Goal: Information Seeking & Learning: Check status

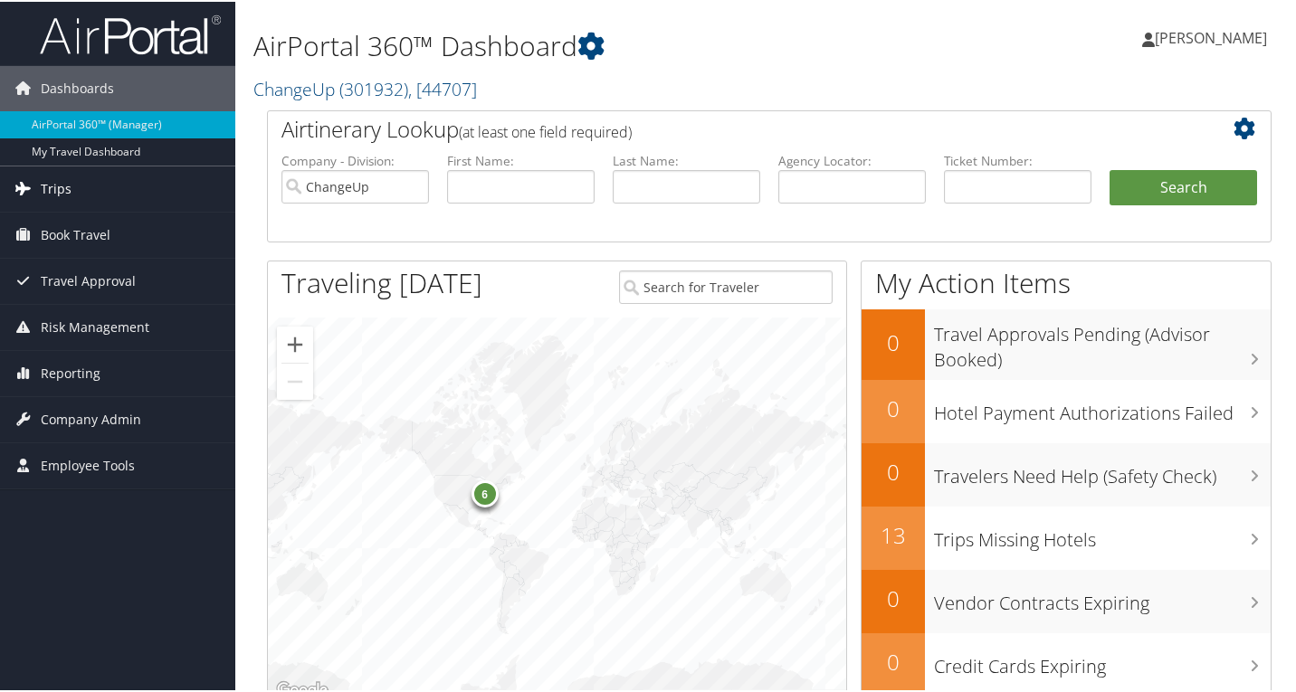
click at [75, 196] on link "Trips" at bounding box center [117, 187] width 235 height 45
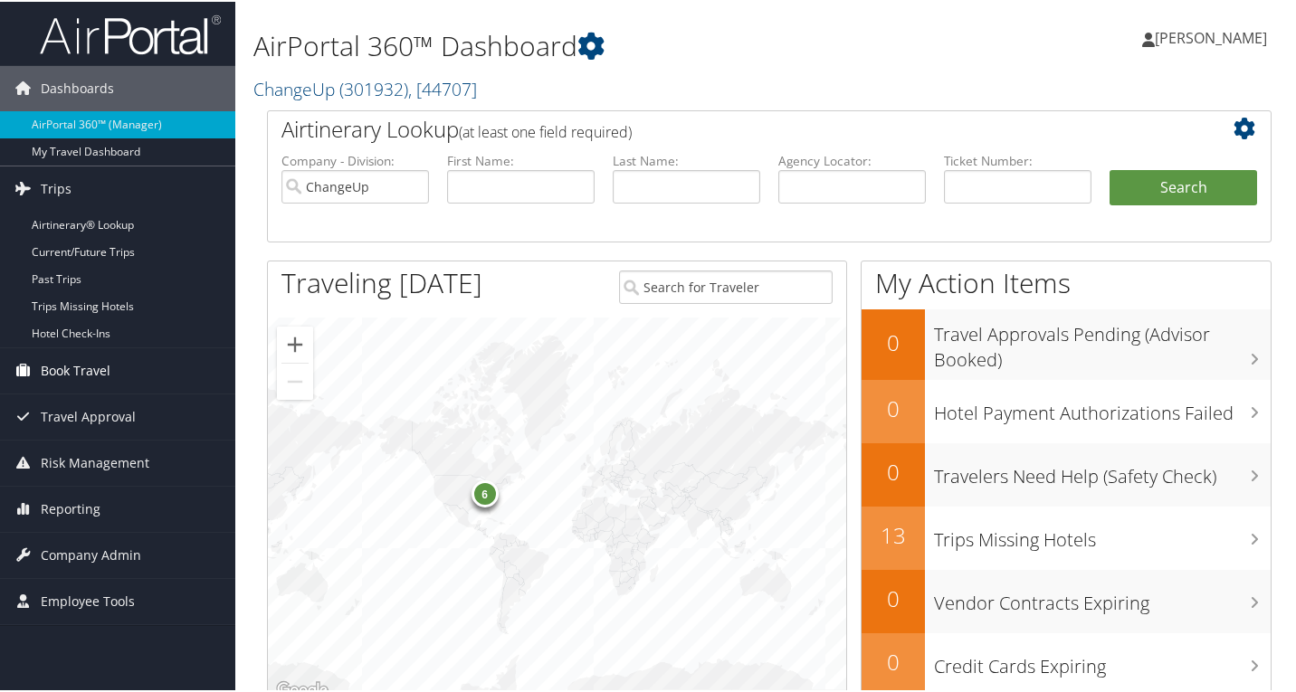
click at [70, 368] on span "Book Travel" at bounding box center [76, 369] width 70 height 45
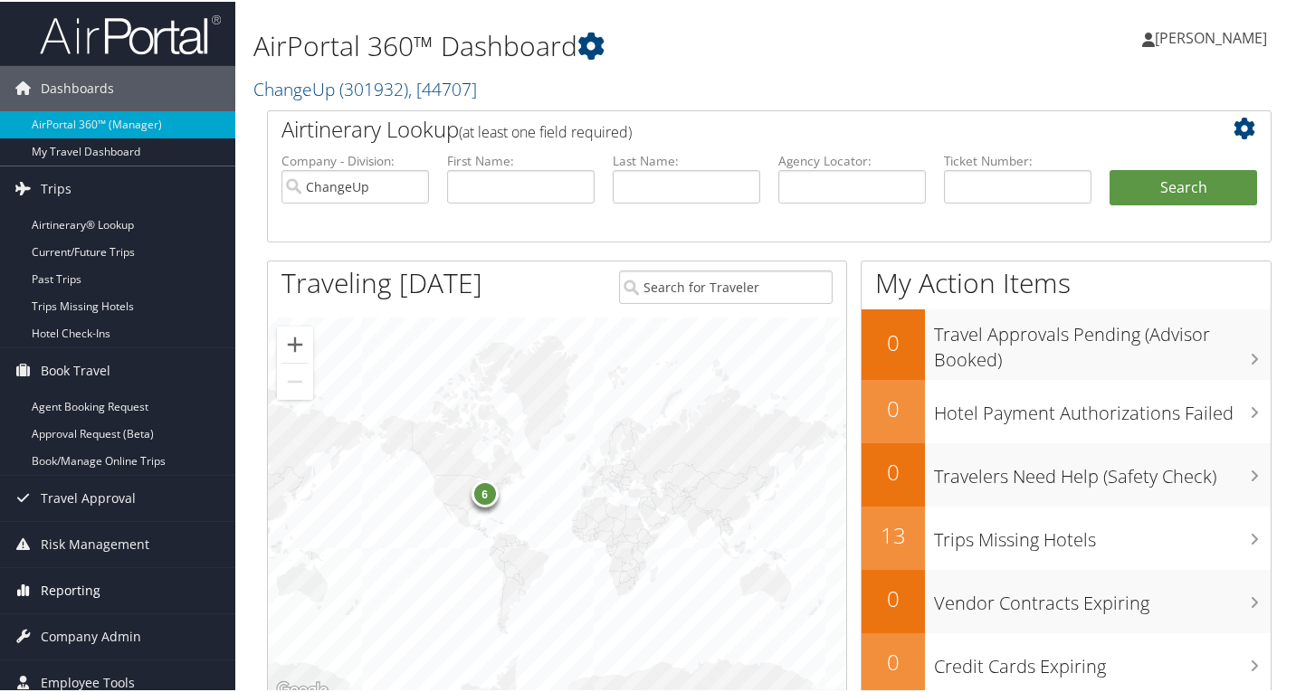
click at [66, 587] on span "Reporting" at bounding box center [71, 589] width 60 height 45
click at [86, 538] on span "Risk Management" at bounding box center [95, 542] width 109 height 45
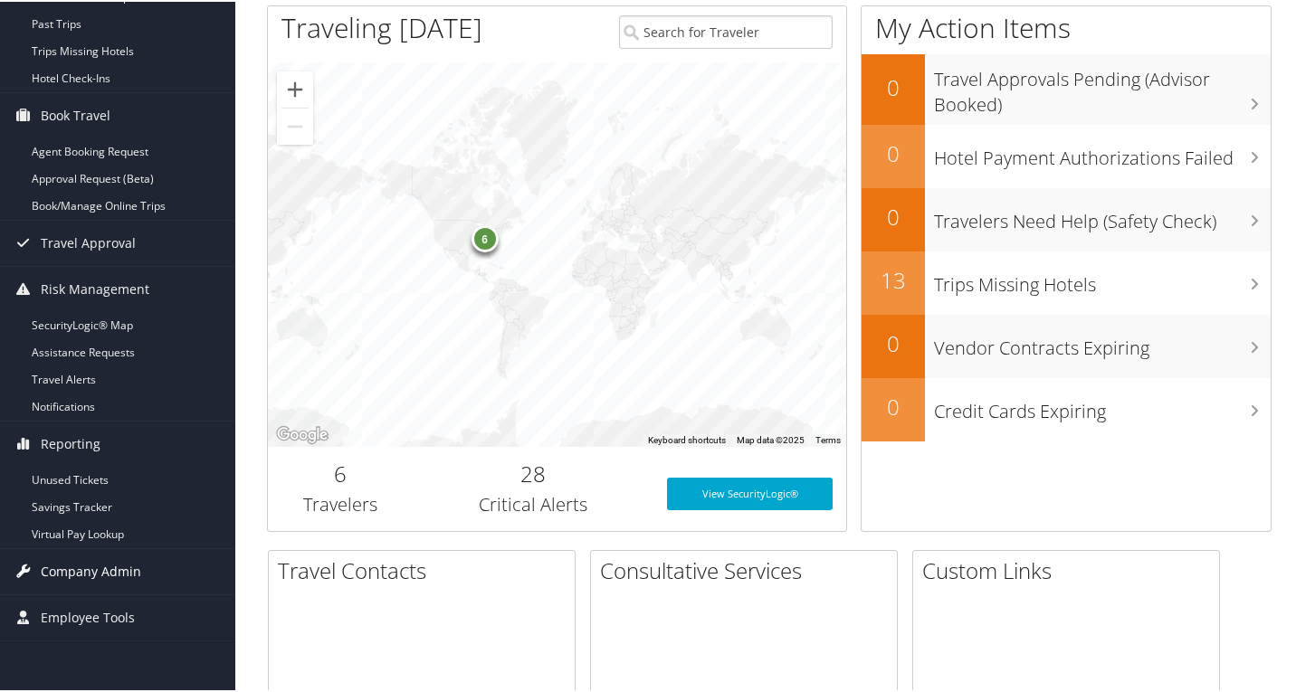
scroll to position [272, 0]
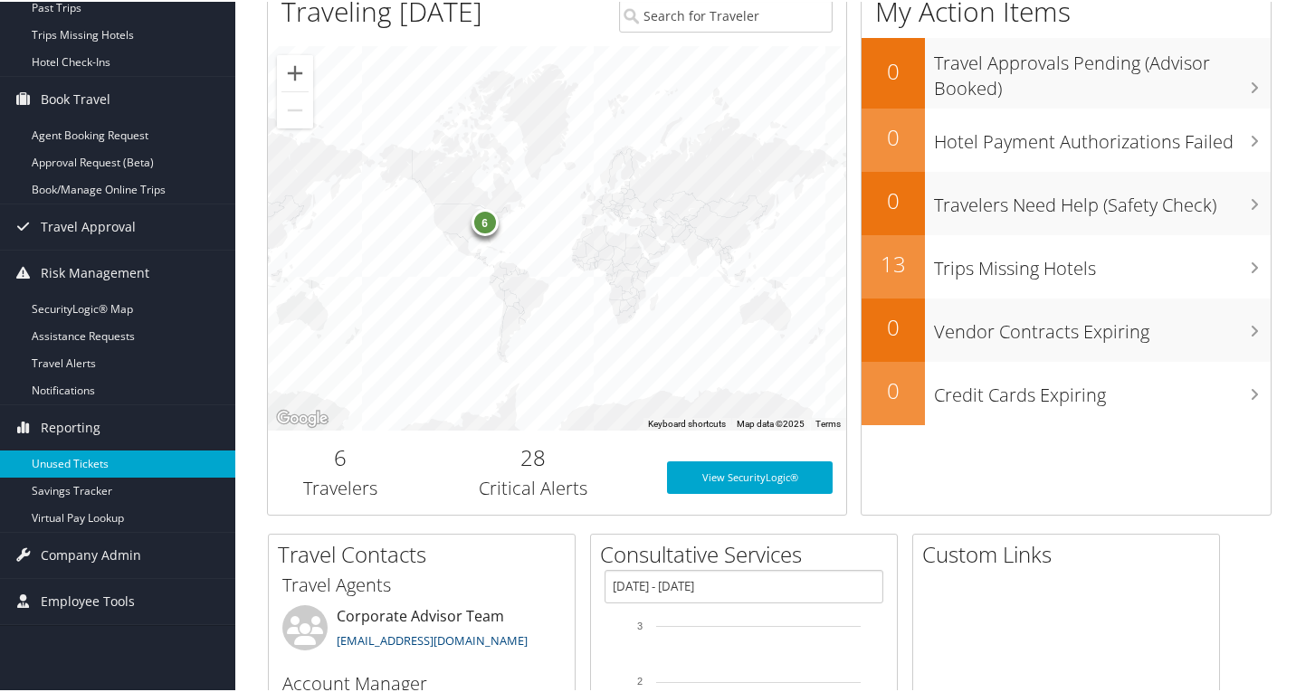
click at [74, 462] on link "Unused Tickets" at bounding box center [117, 462] width 235 height 27
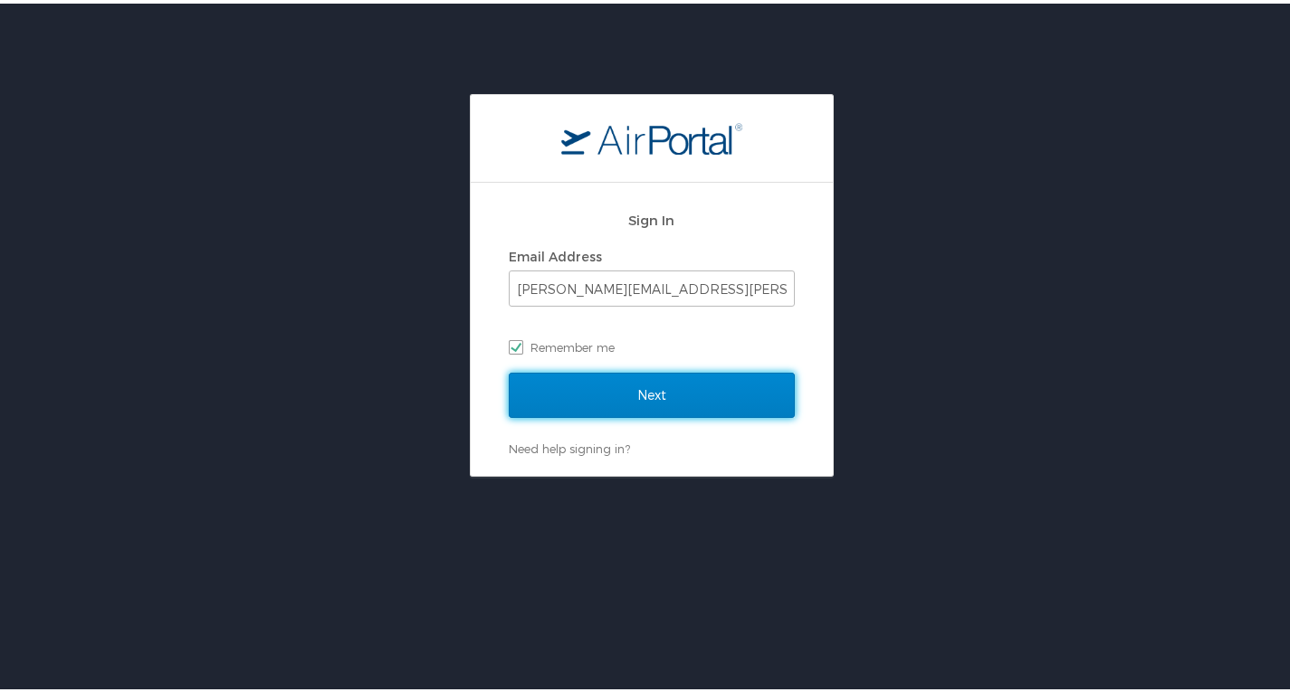
click at [575, 391] on input "Next" at bounding box center [652, 391] width 286 height 45
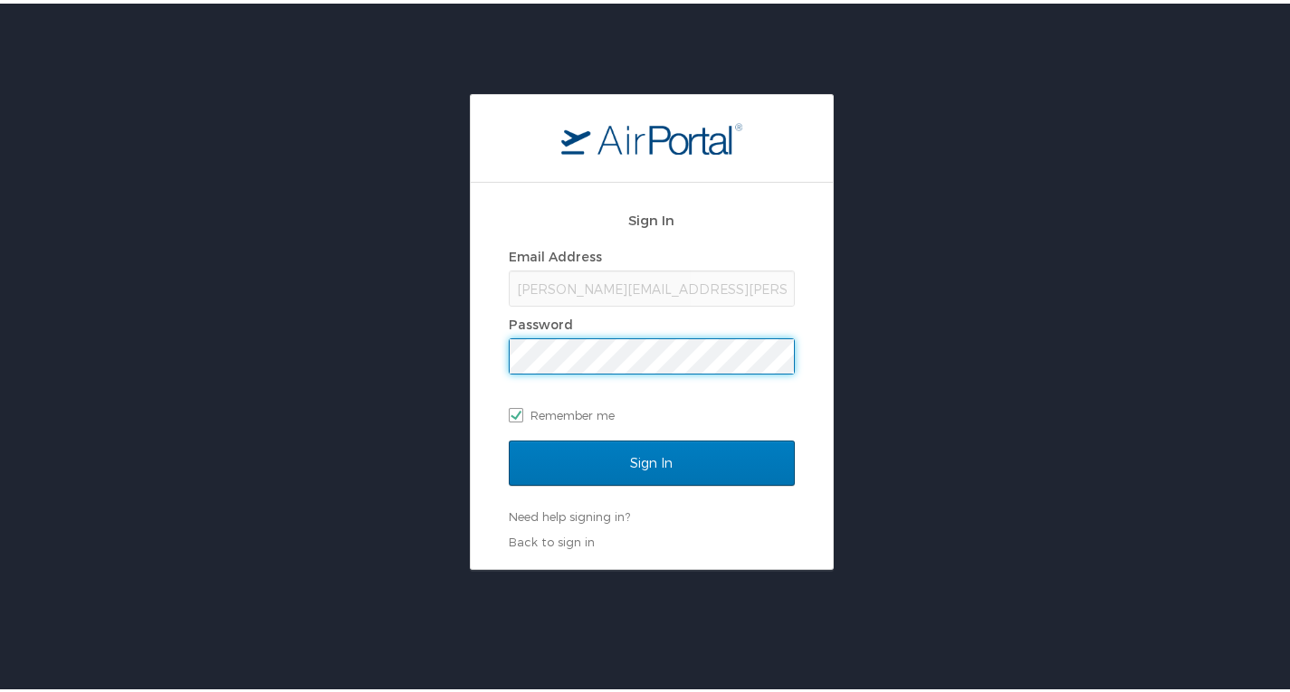
click at [509, 437] on input "Sign In" at bounding box center [652, 459] width 286 height 45
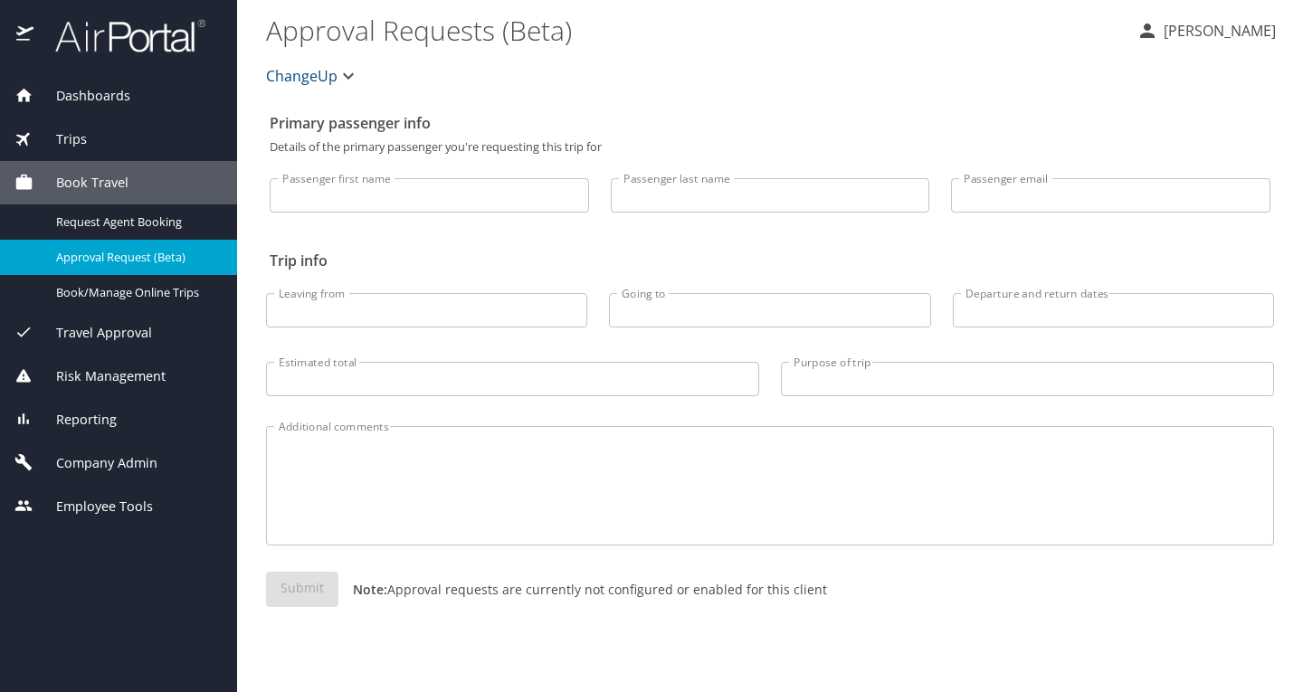
click at [81, 417] on span "Reporting" at bounding box center [74, 420] width 83 height 20
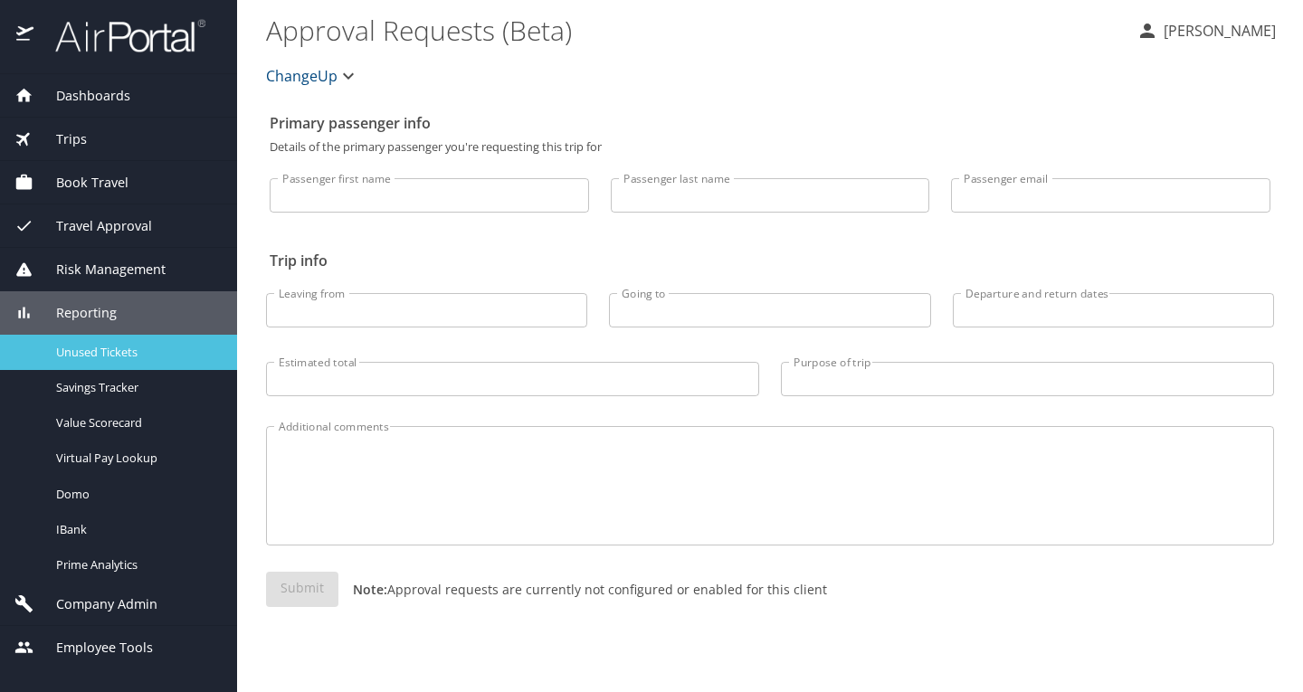
click at [112, 359] on span "Unused Tickets" at bounding box center [135, 352] width 159 height 17
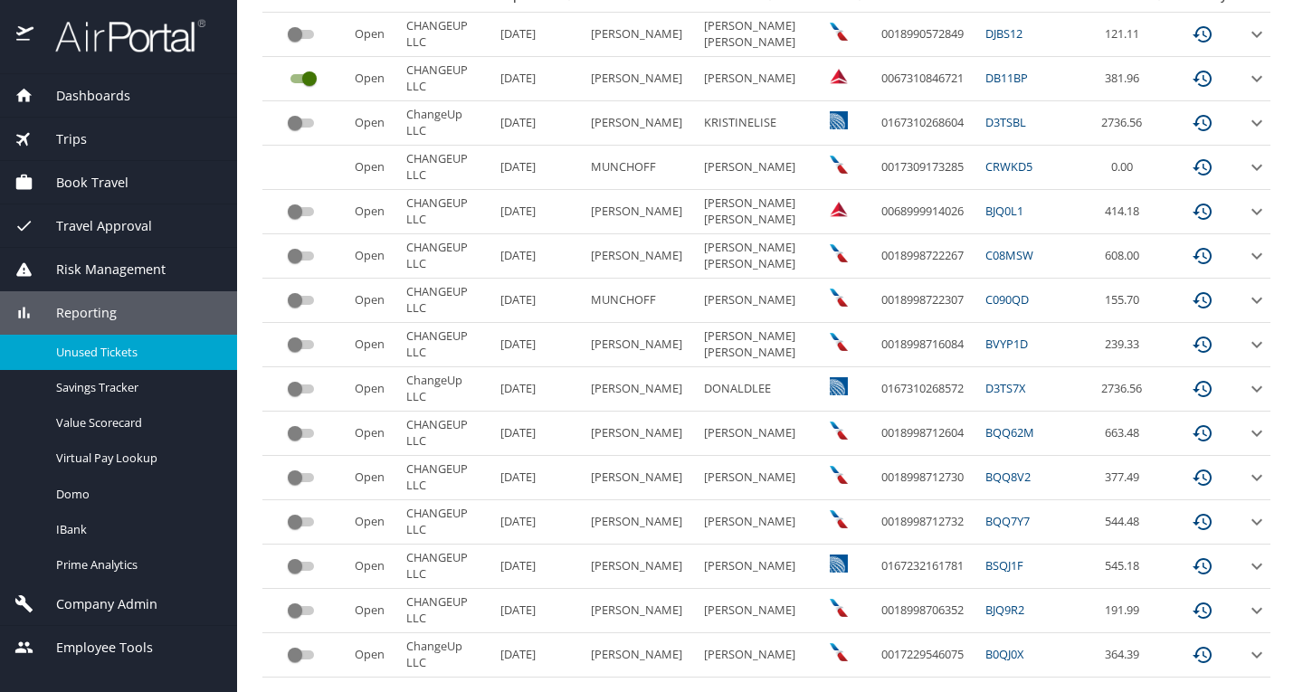
scroll to position [447, 0]
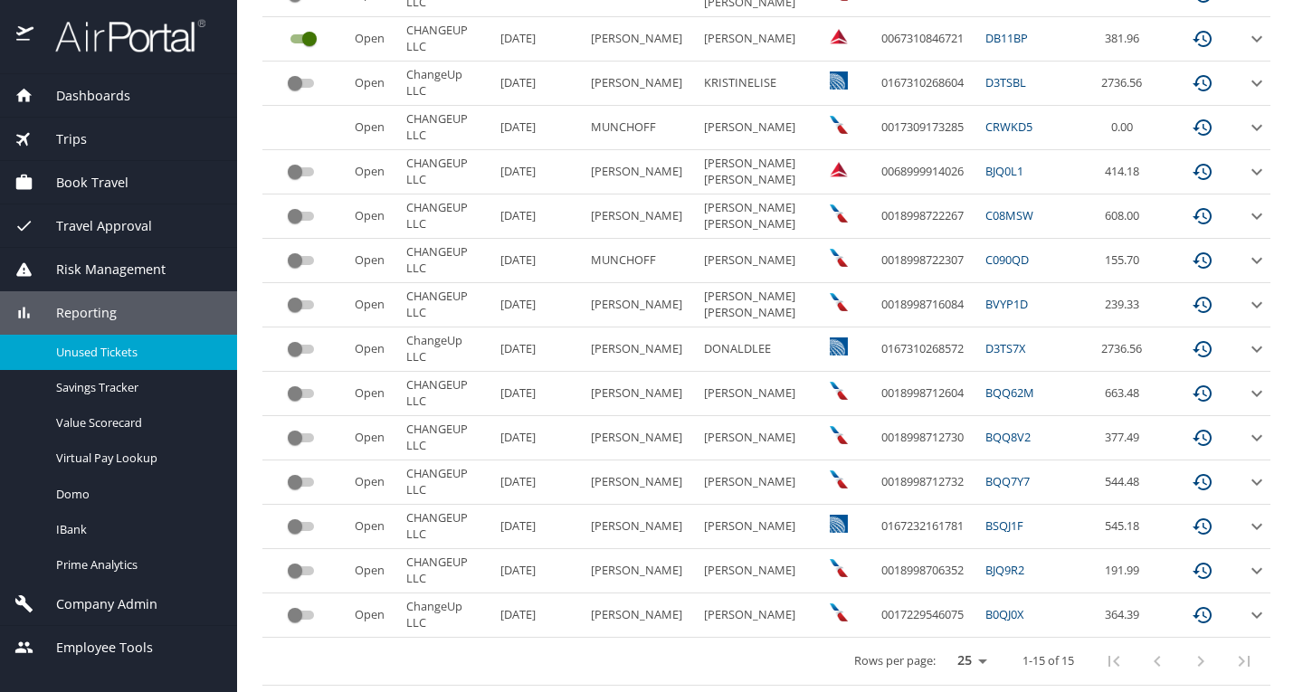
click at [943, 656] on select "25 50 100" at bounding box center [968, 661] width 51 height 27
select select "50"
click at [943, 648] on select "25 50 100" at bounding box center [968, 661] width 51 height 27
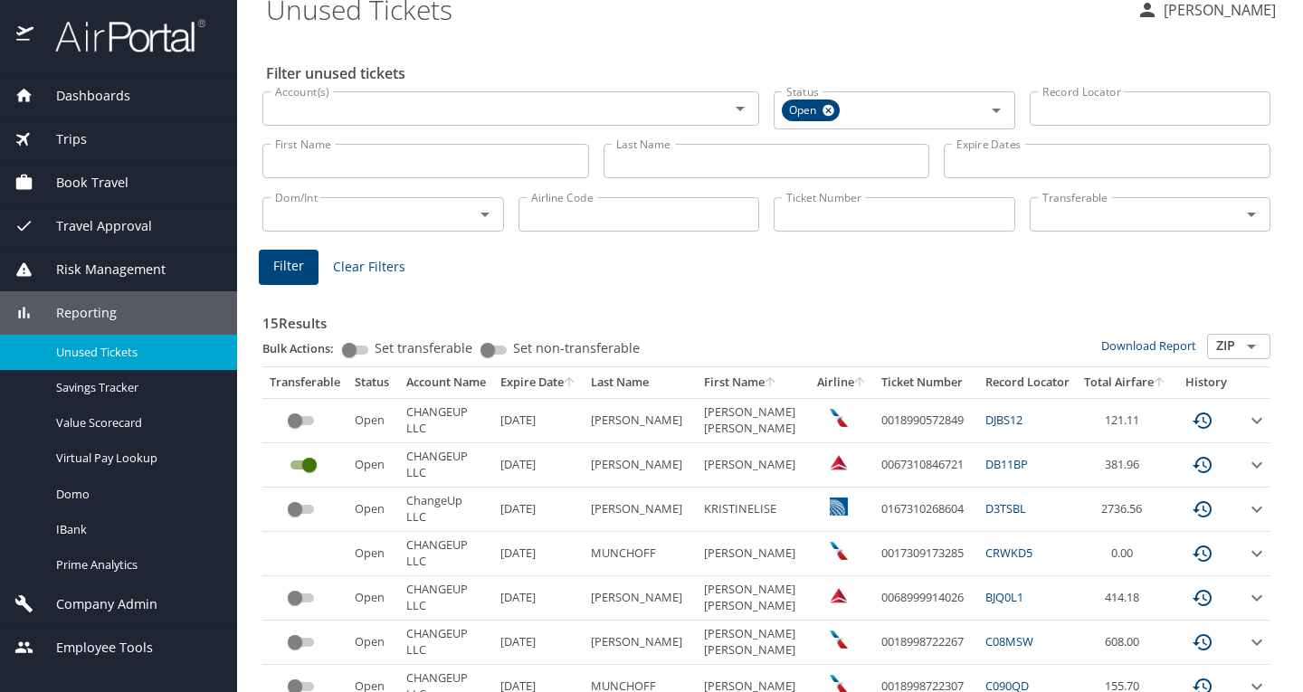
scroll to position [0, 0]
